Goal: Find specific page/section: Find specific page/section

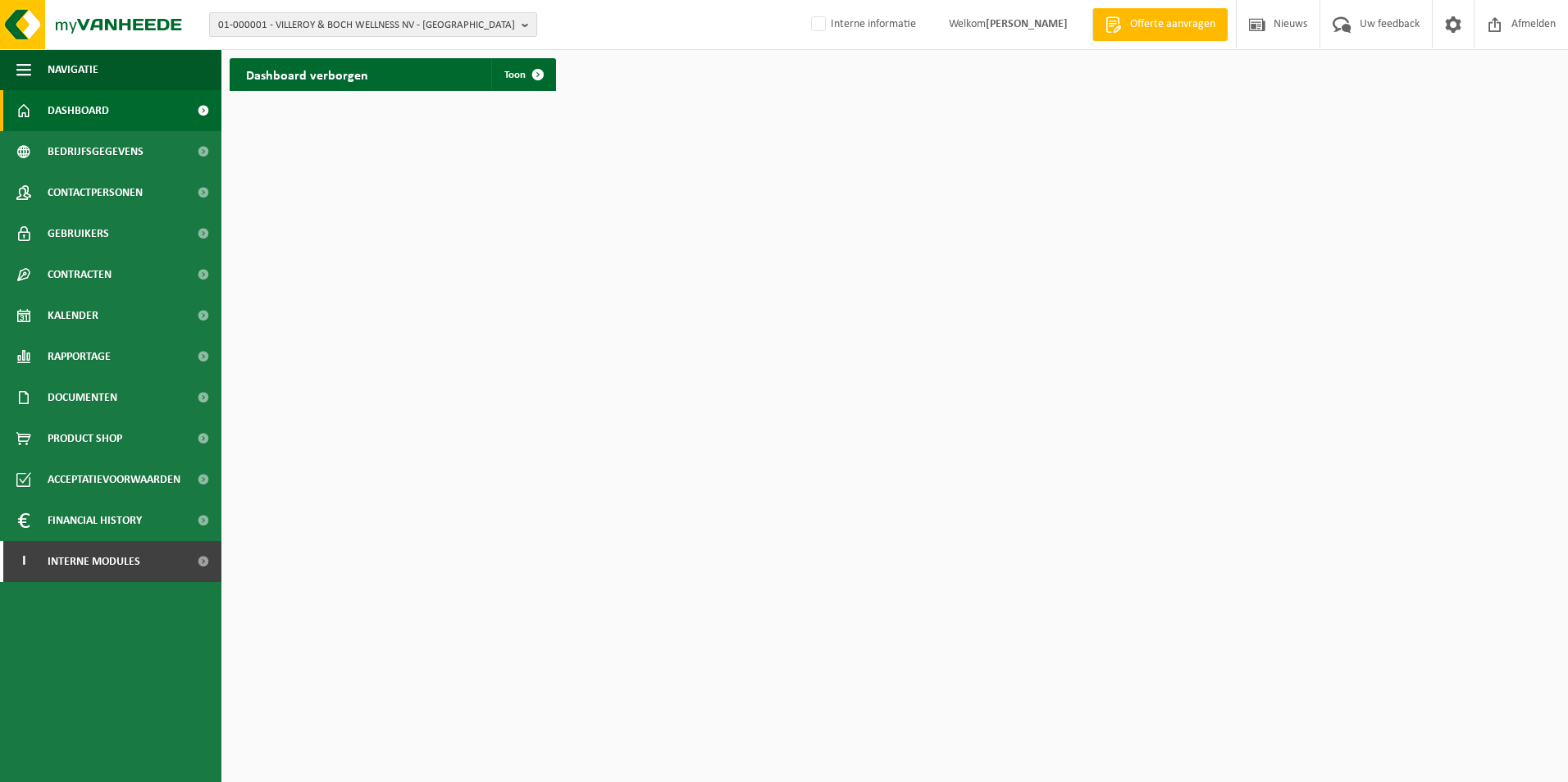
click at [282, 18] on span "01-000001 - VILLEROY & BOCH WELLNESS NV - [GEOGRAPHIC_DATA]" at bounding box center [365, 25] width 296 height 25
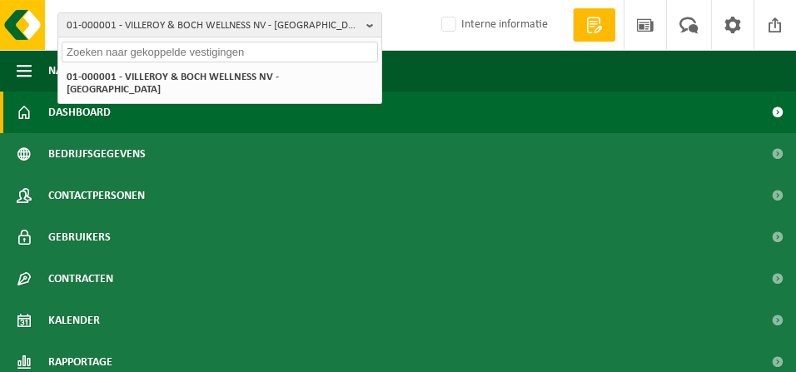
click at [177, 49] on input "text" at bounding box center [220, 52] width 316 height 21
paste input "Je vous écris à nouveau suite à l’absence totale de réponse à mes précédents me…"
type input "Je vous écris à nouveau suite à l’absence totale de réponse à mes précédents me…"
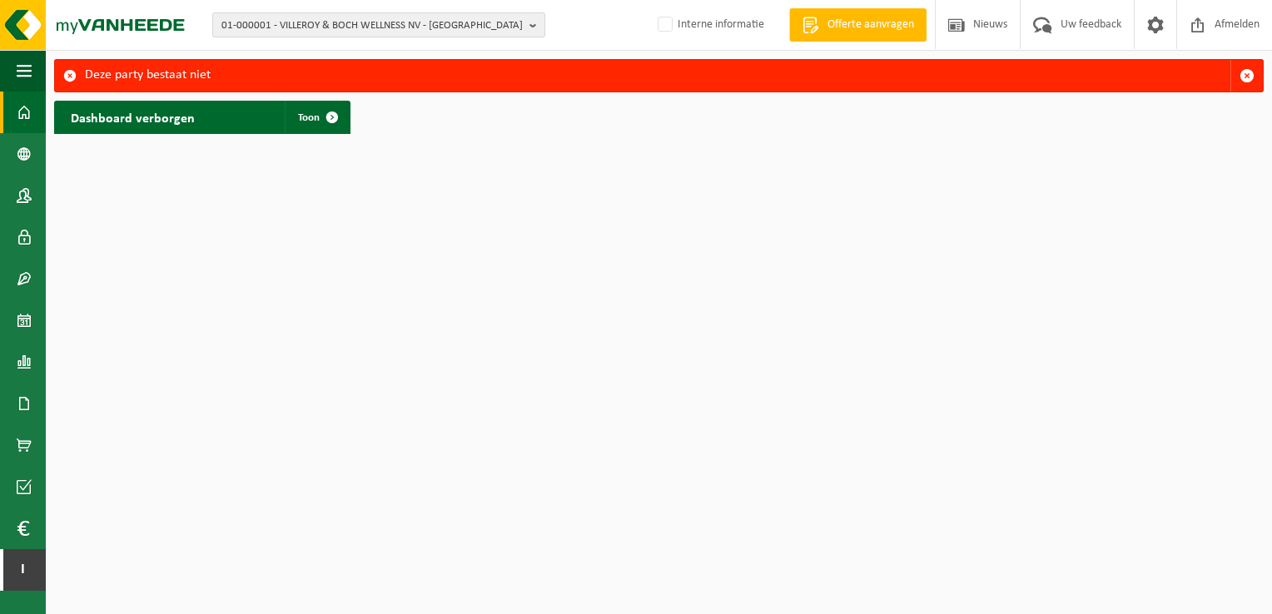
click at [236, 25] on span "01-000001 - VILLEROY & BOCH WELLNESS NV - [GEOGRAPHIC_DATA]" at bounding box center [371, 25] width 301 height 25
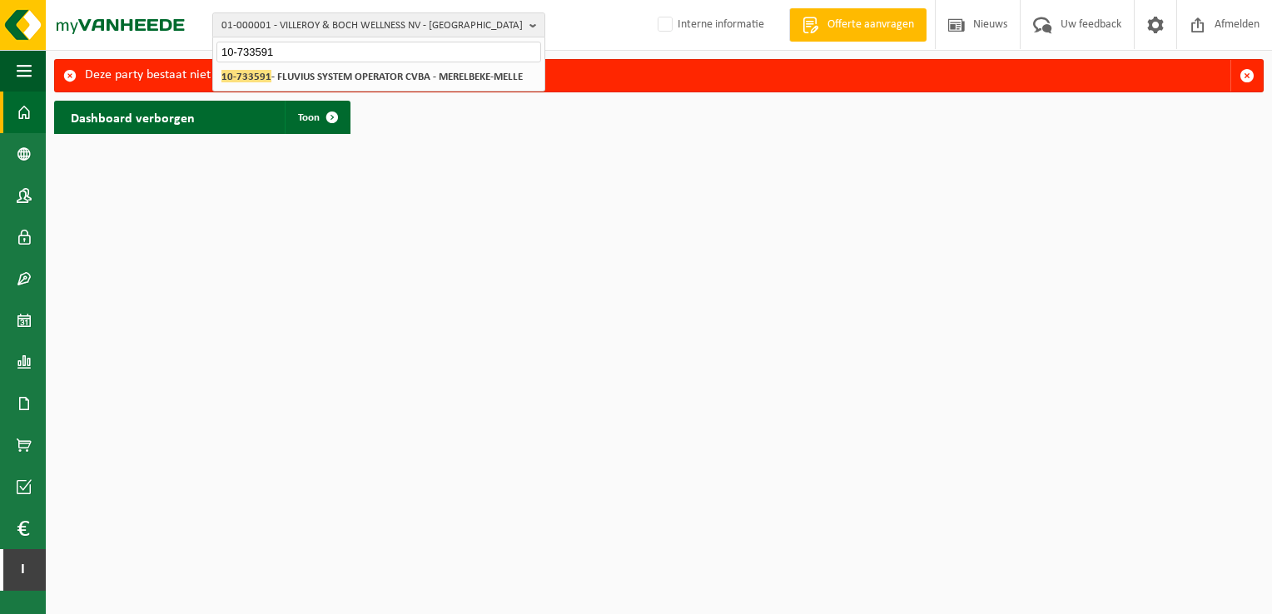
type input "10-733591"
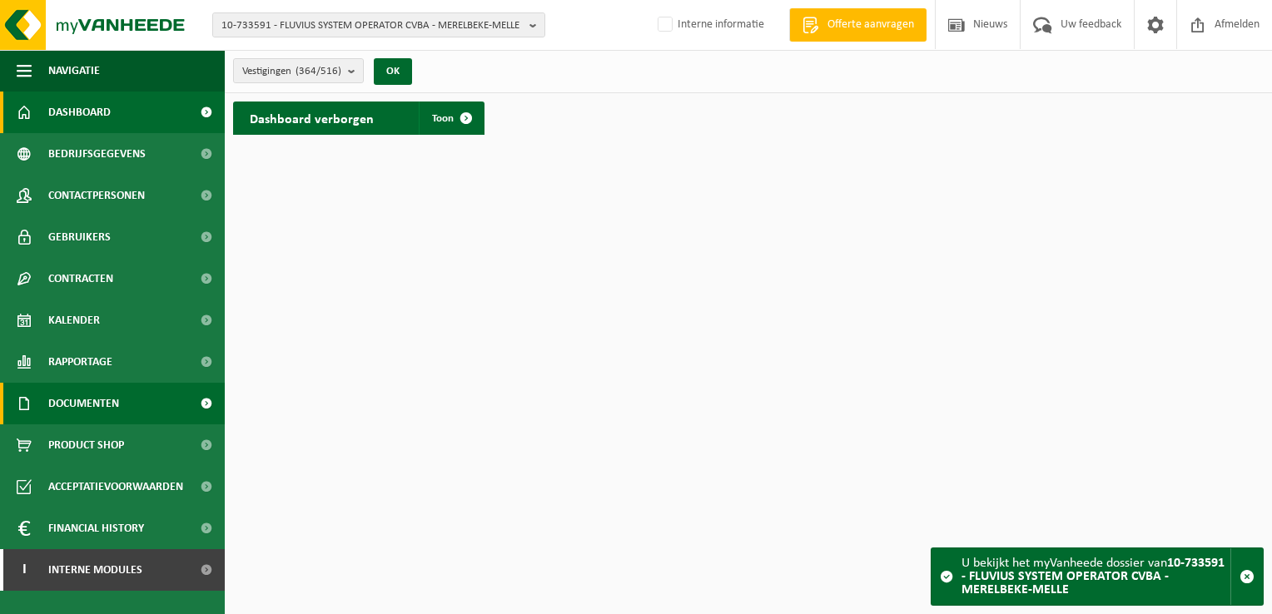
click at [207, 402] on span at bounding box center [205, 404] width 37 height 42
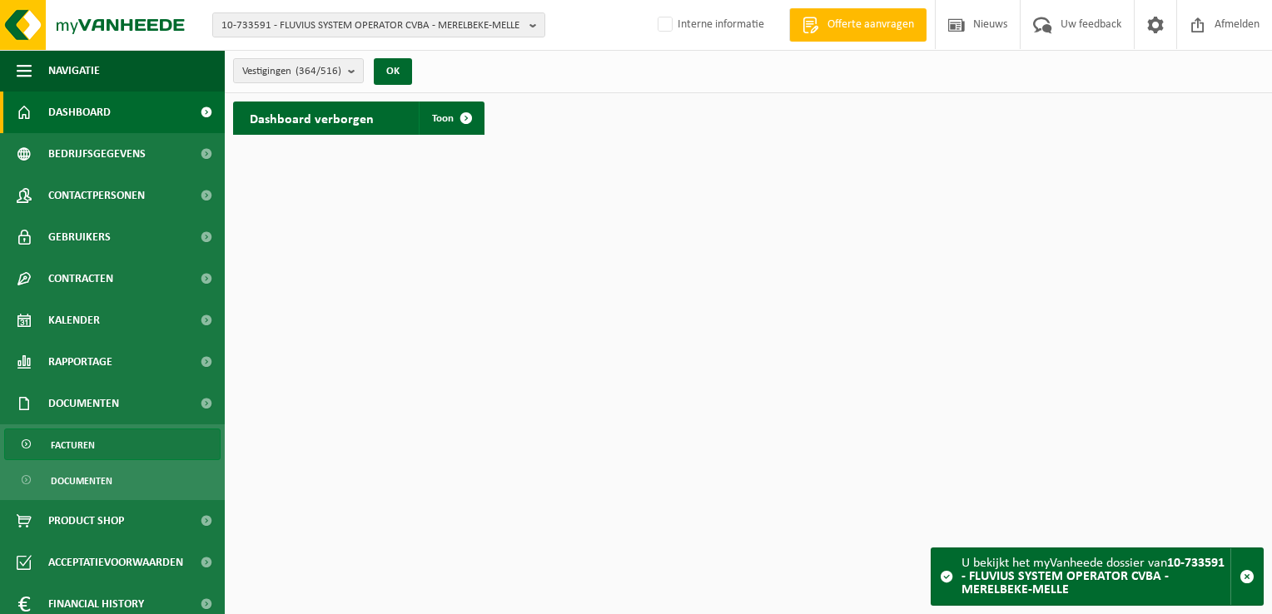
click at [66, 447] on span "Facturen" at bounding box center [73, 446] width 44 height 32
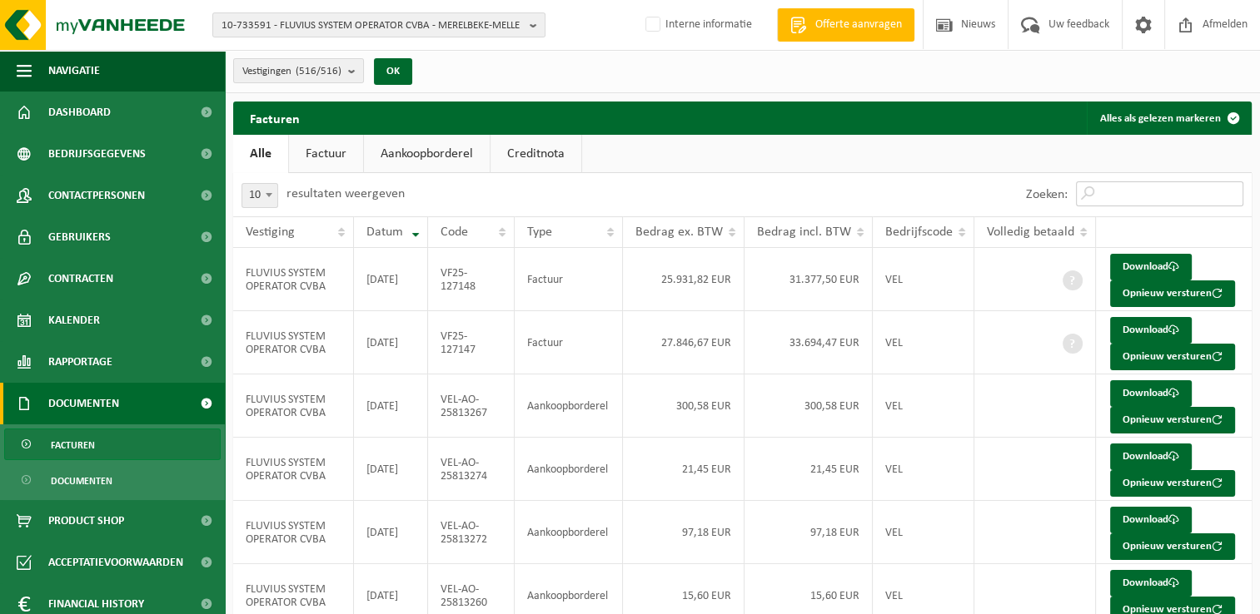
click at [1135, 192] on input "Zoeken:" at bounding box center [1159, 193] width 167 height 25
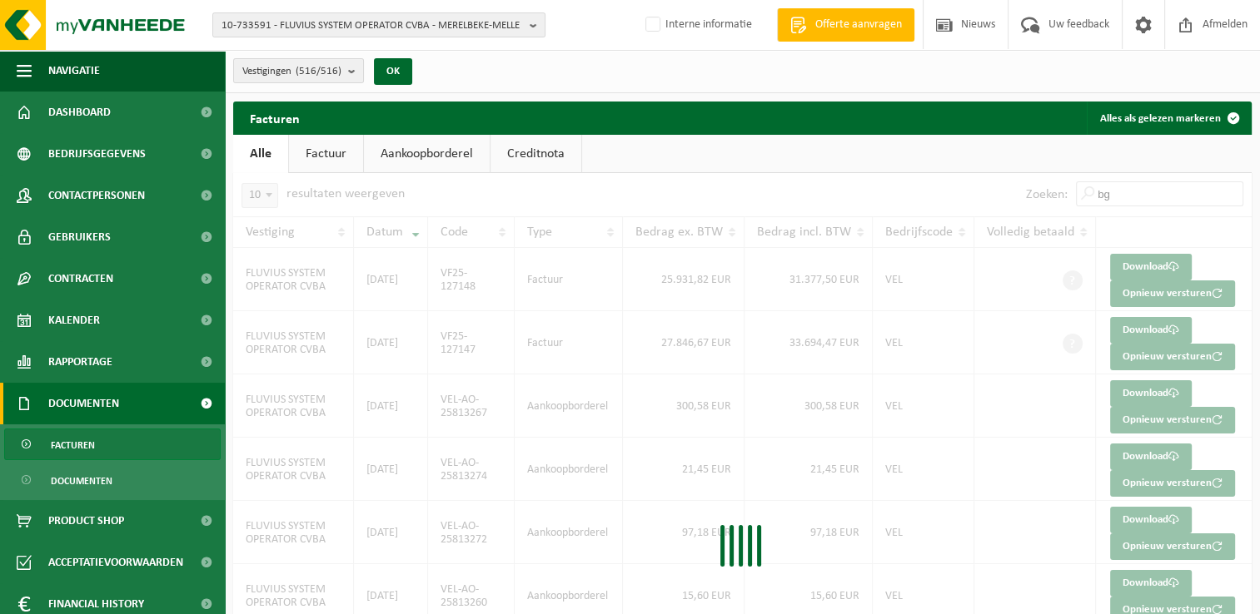
type input "b"
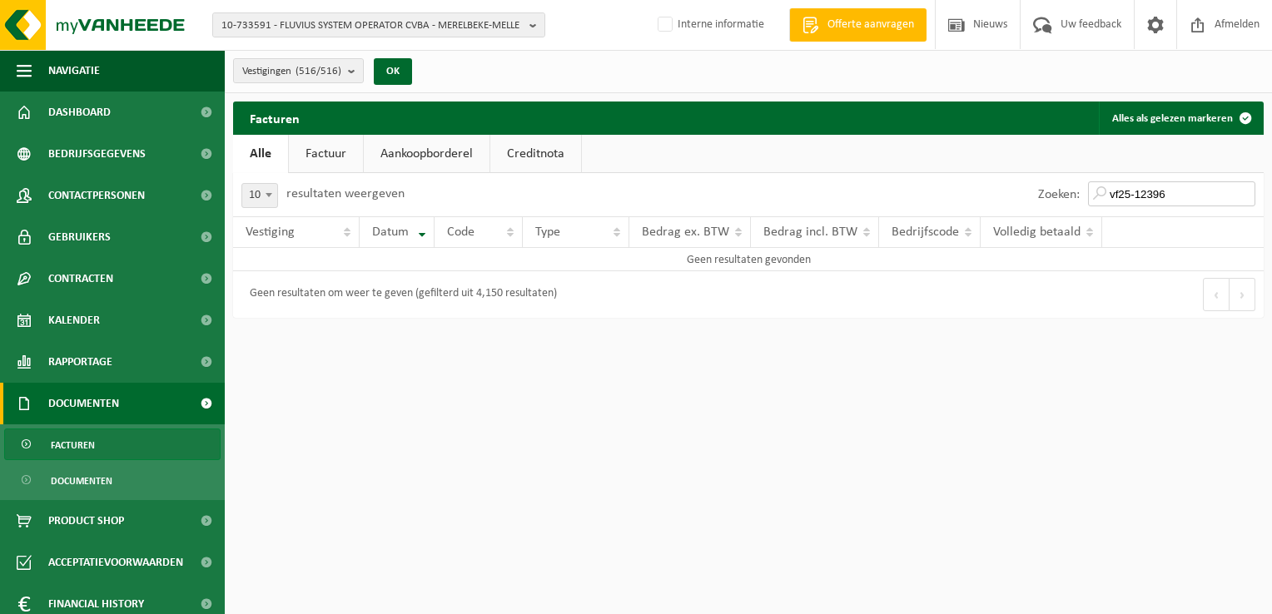
type input "vf25-12396"
